Goal: Task Accomplishment & Management: Use online tool/utility

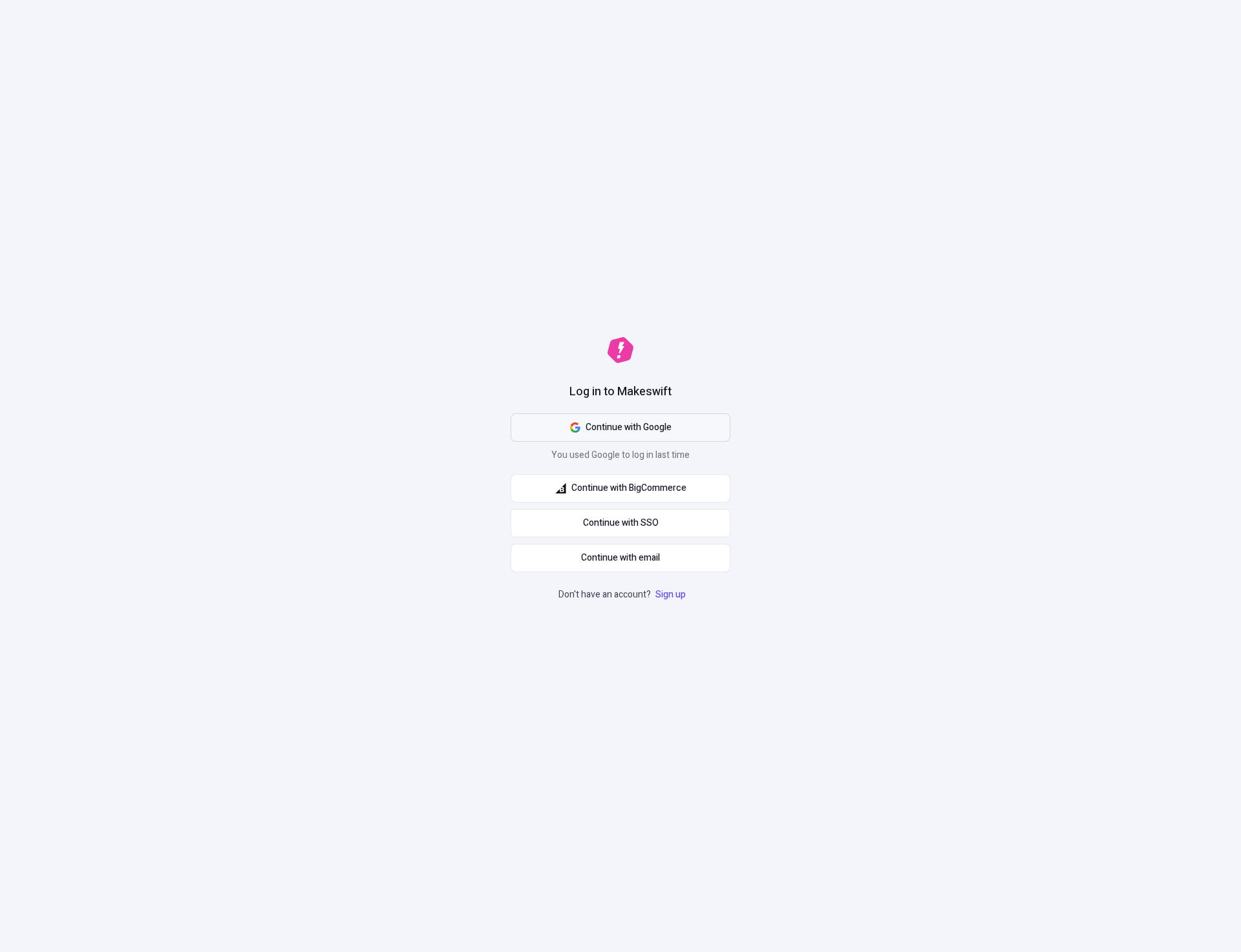
click at [645, 423] on span "Continue with Google" at bounding box center [629, 428] width 86 height 14
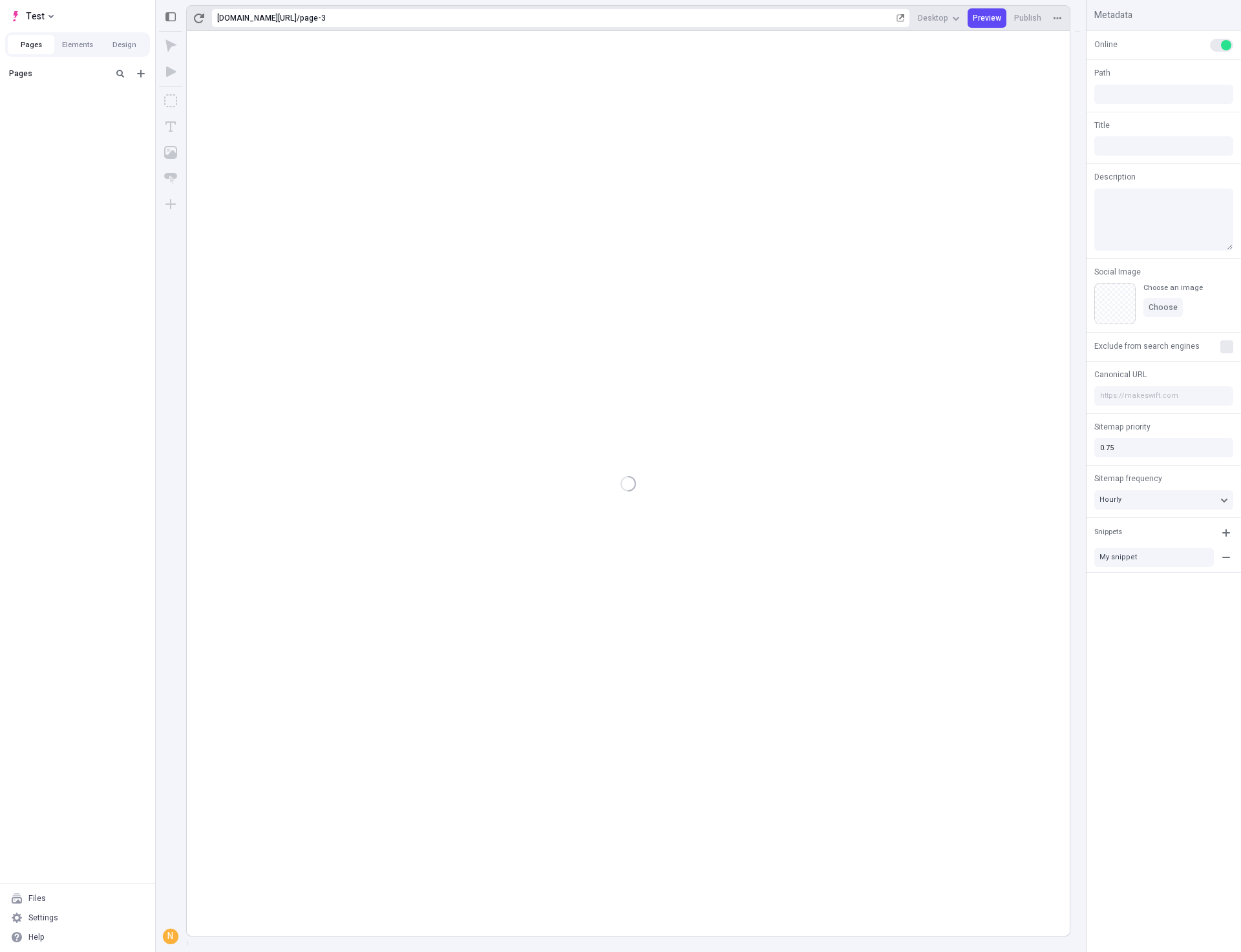
type input "/page-3"
click at [69, 114] on div "after dropped column" at bounding box center [74, 114] width 106 height 10
type input "/page-2"
click at [51, 135] on div "Untitled page" at bounding box center [74, 133] width 106 height 10
click at [728, 655] on rect at bounding box center [628, 484] width 883 height 905
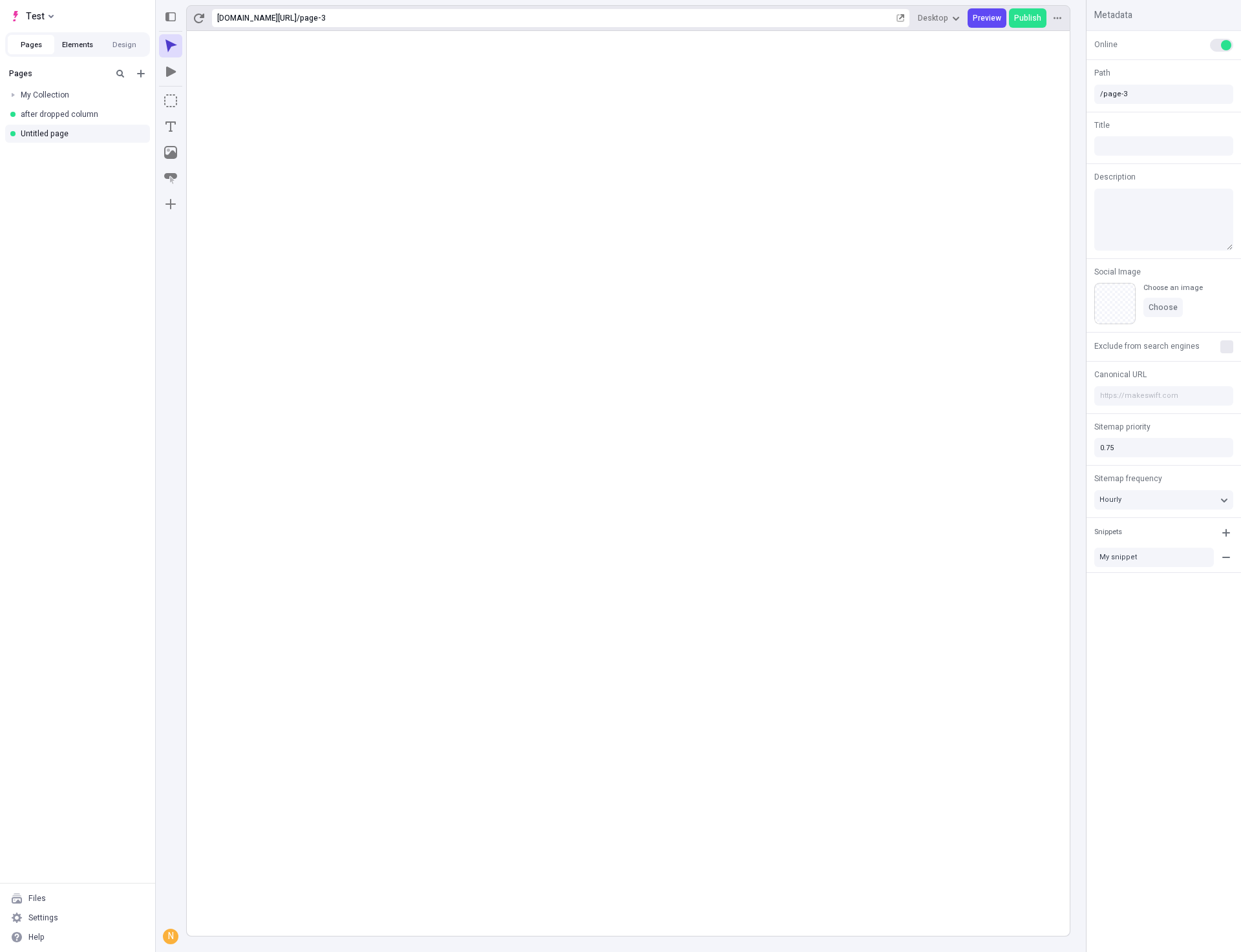
click at [76, 48] on button "Elements" at bounding box center [78, 44] width 47 height 19
click at [104, 44] on button "Design" at bounding box center [124, 44] width 47 height 19
click at [25, 46] on button "Pages" at bounding box center [31, 44] width 47 height 19
click at [492, 419] on rect at bounding box center [628, 484] width 883 height 905
click at [732, 718] on rect at bounding box center [628, 484] width 883 height 905
